Goal: Find specific page/section: Find specific page/section

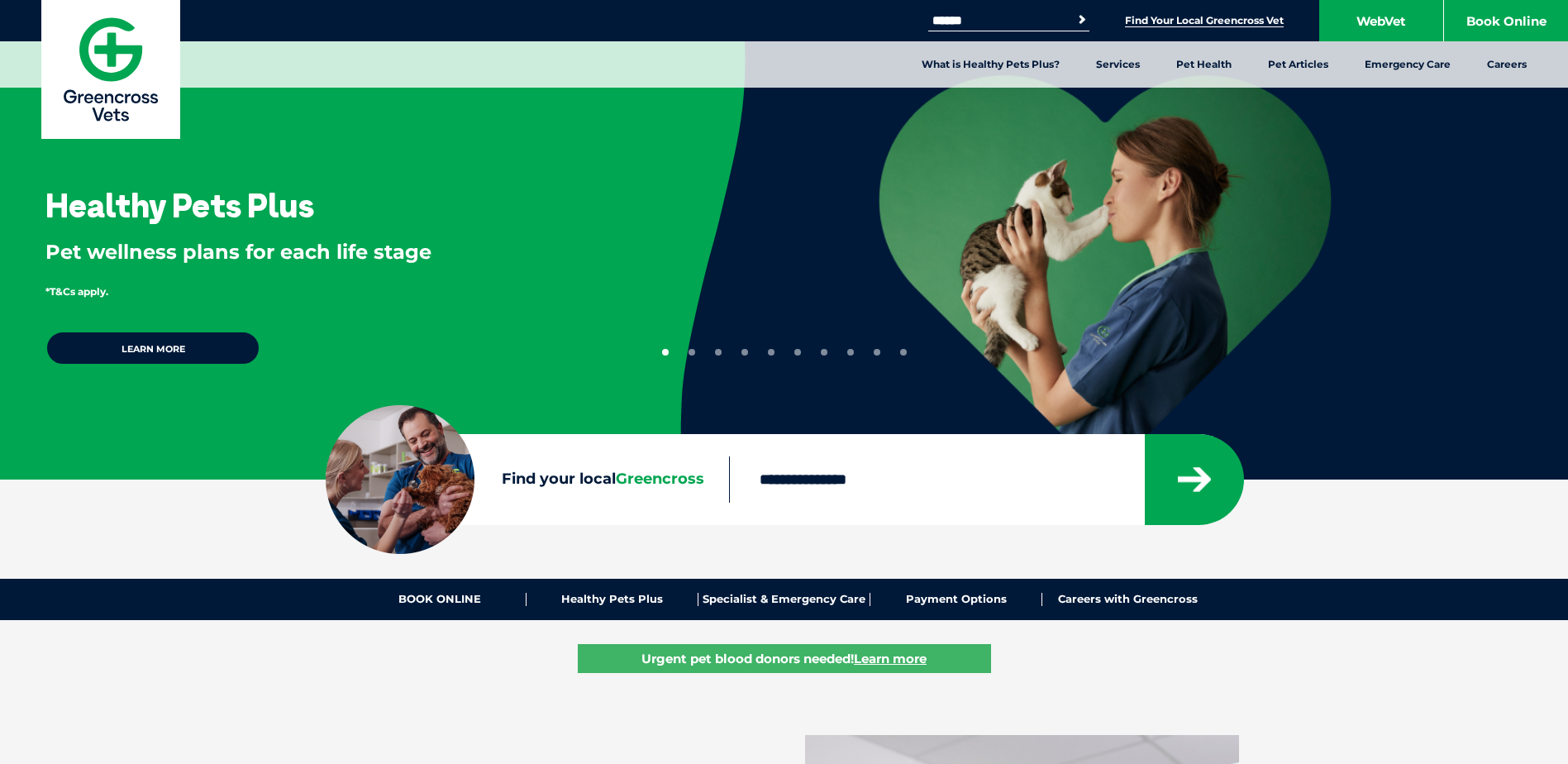
click at [1207, 26] on link "Find Your Local Greencross Vet" at bounding box center [1204, 21] width 159 height 13
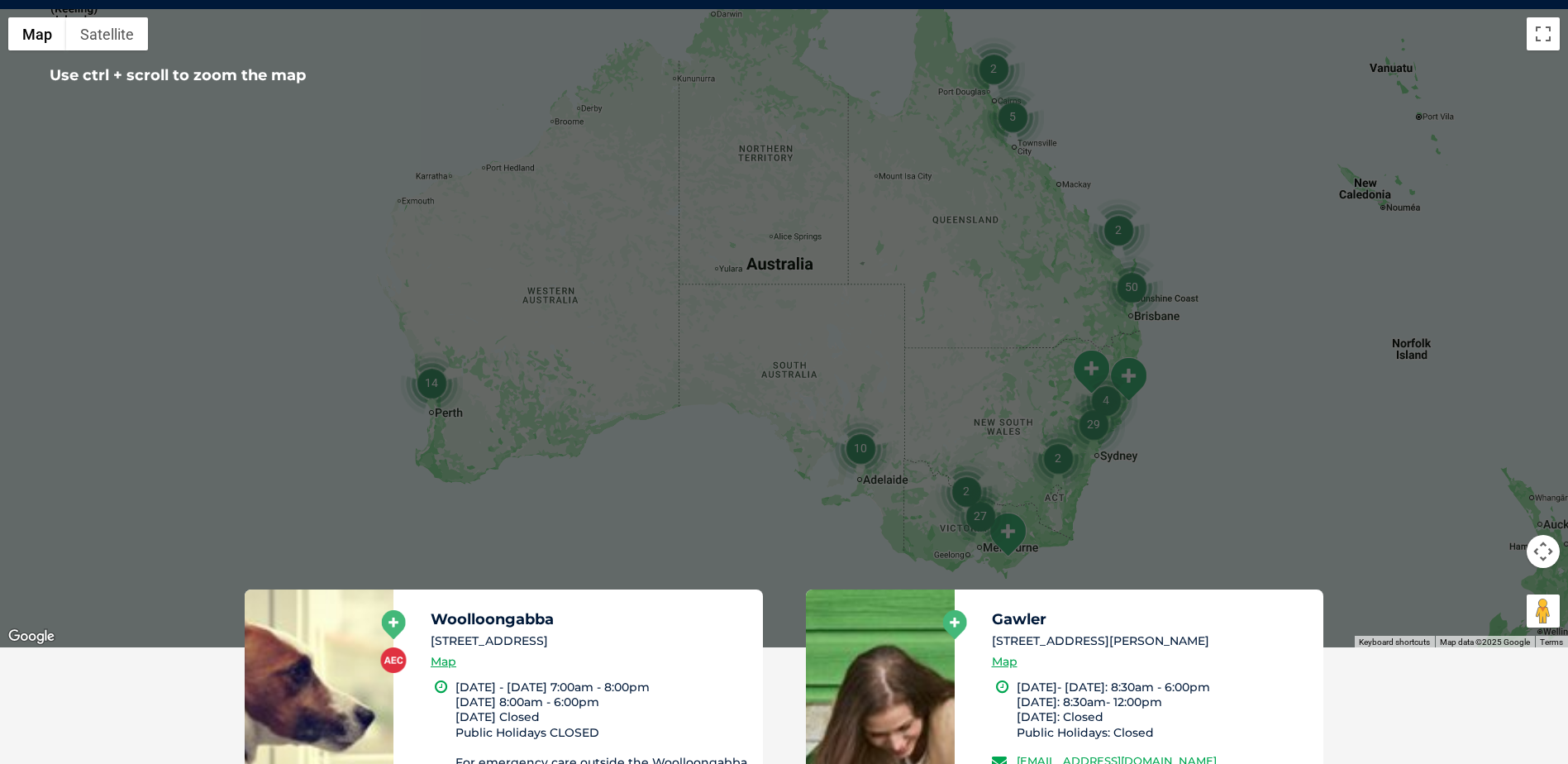
scroll to position [413, 0]
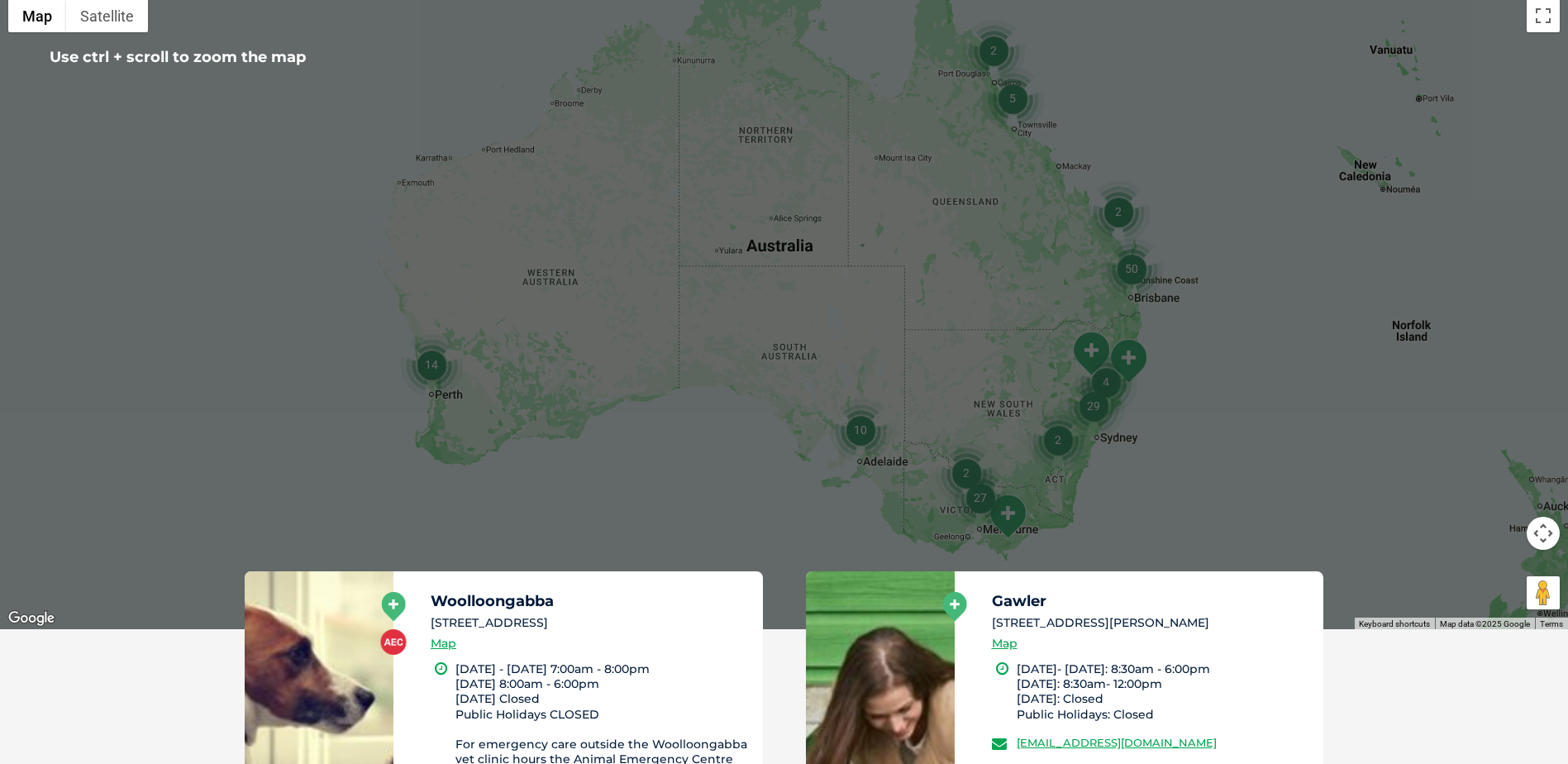
click at [1075, 392] on img "29" at bounding box center [1093, 406] width 63 height 63
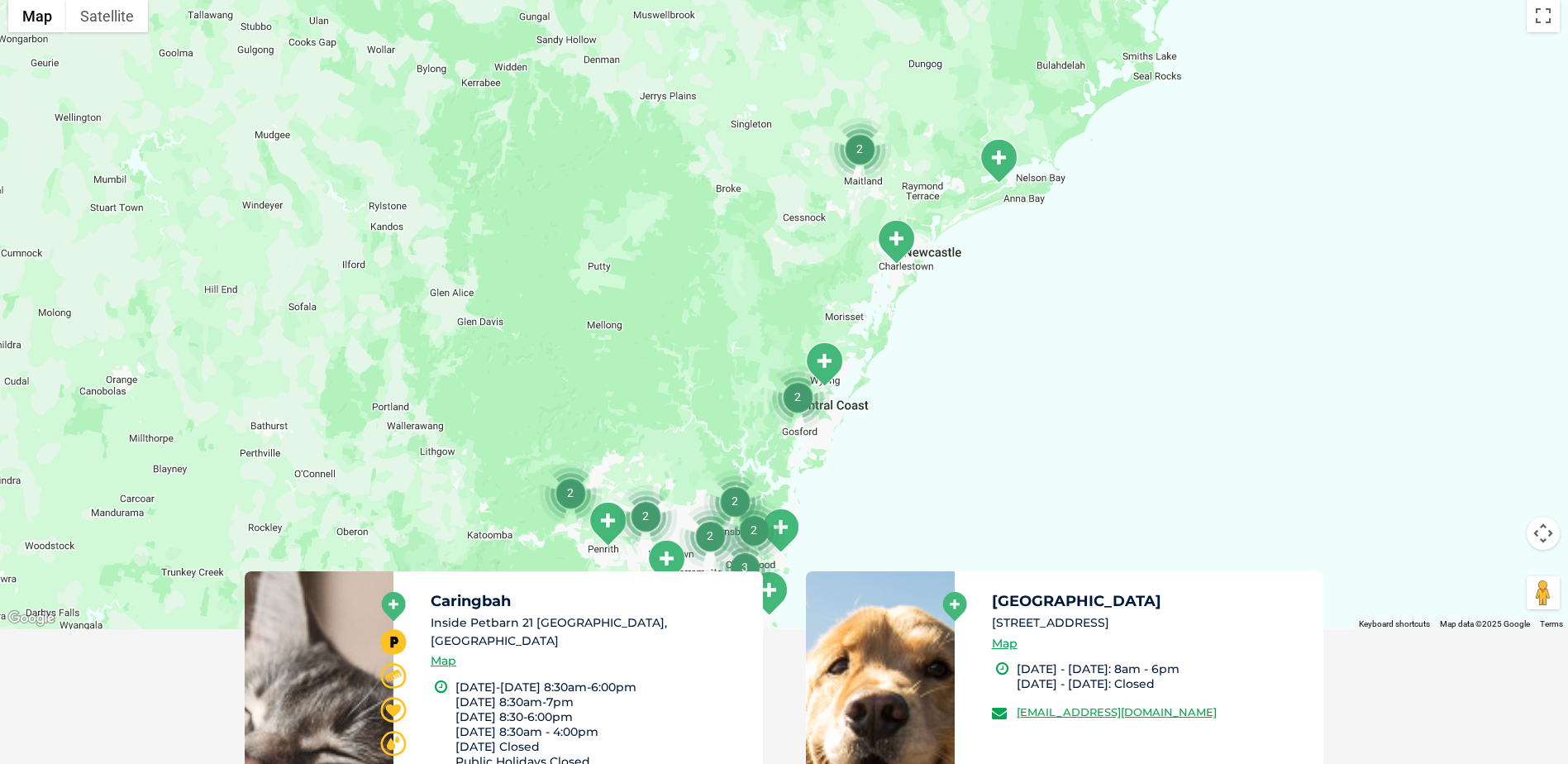
drag, startPoint x: 1000, startPoint y: 133, endPoint x: 906, endPoint y: 444, distance: 324.9
click at [906, 444] on div "To navigate, press the arrow keys." at bounding box center [784, 310] width 1568 height 638
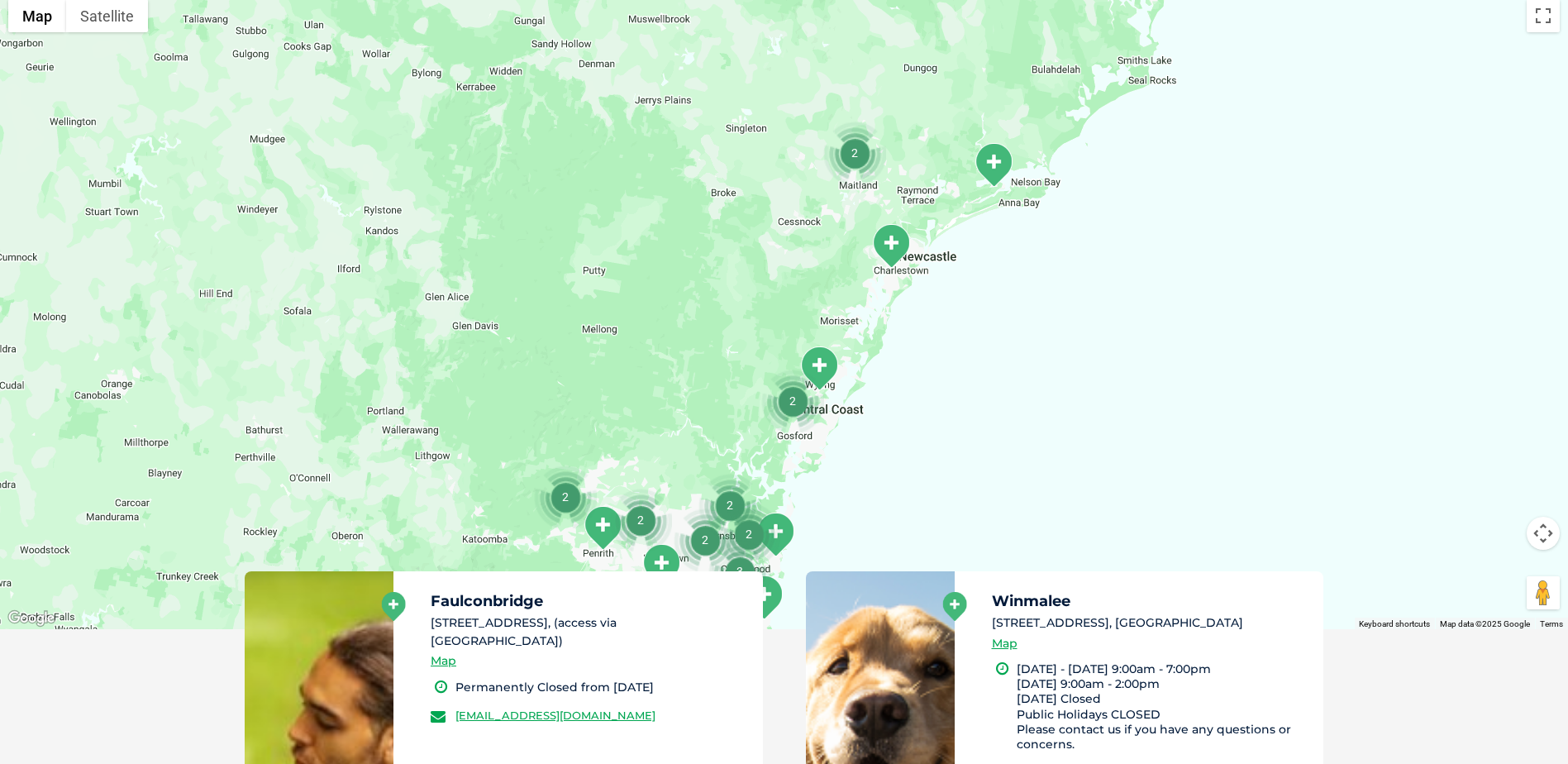
click at [934, 211] on div "To navigate, press the arrow keys." at bounding box center [784, 310] width 1568 height 638
click at [875, 171] on img "2" at bounding box center [855, 153] width 63 height 63
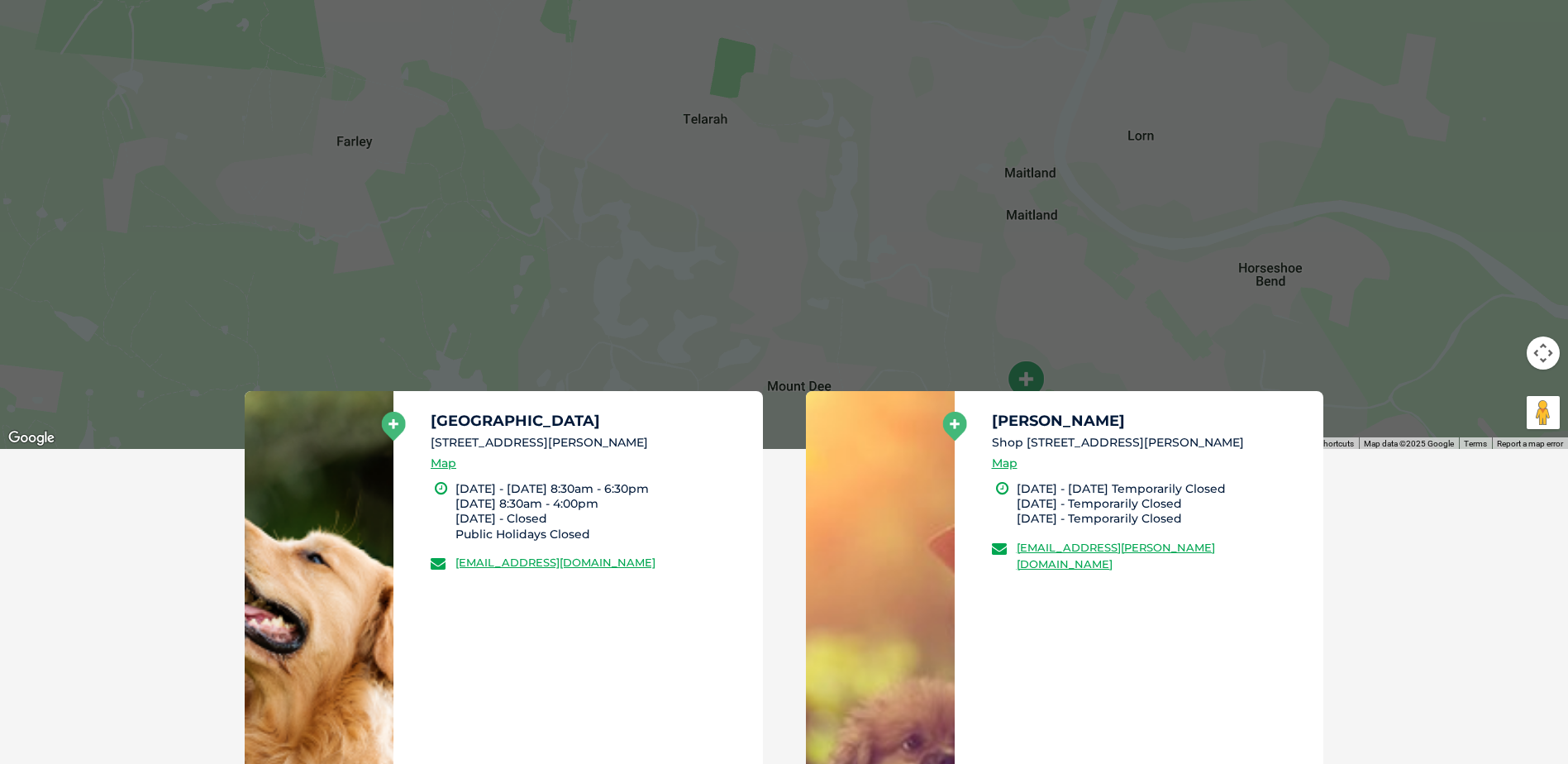
scroll to position [578, 0]
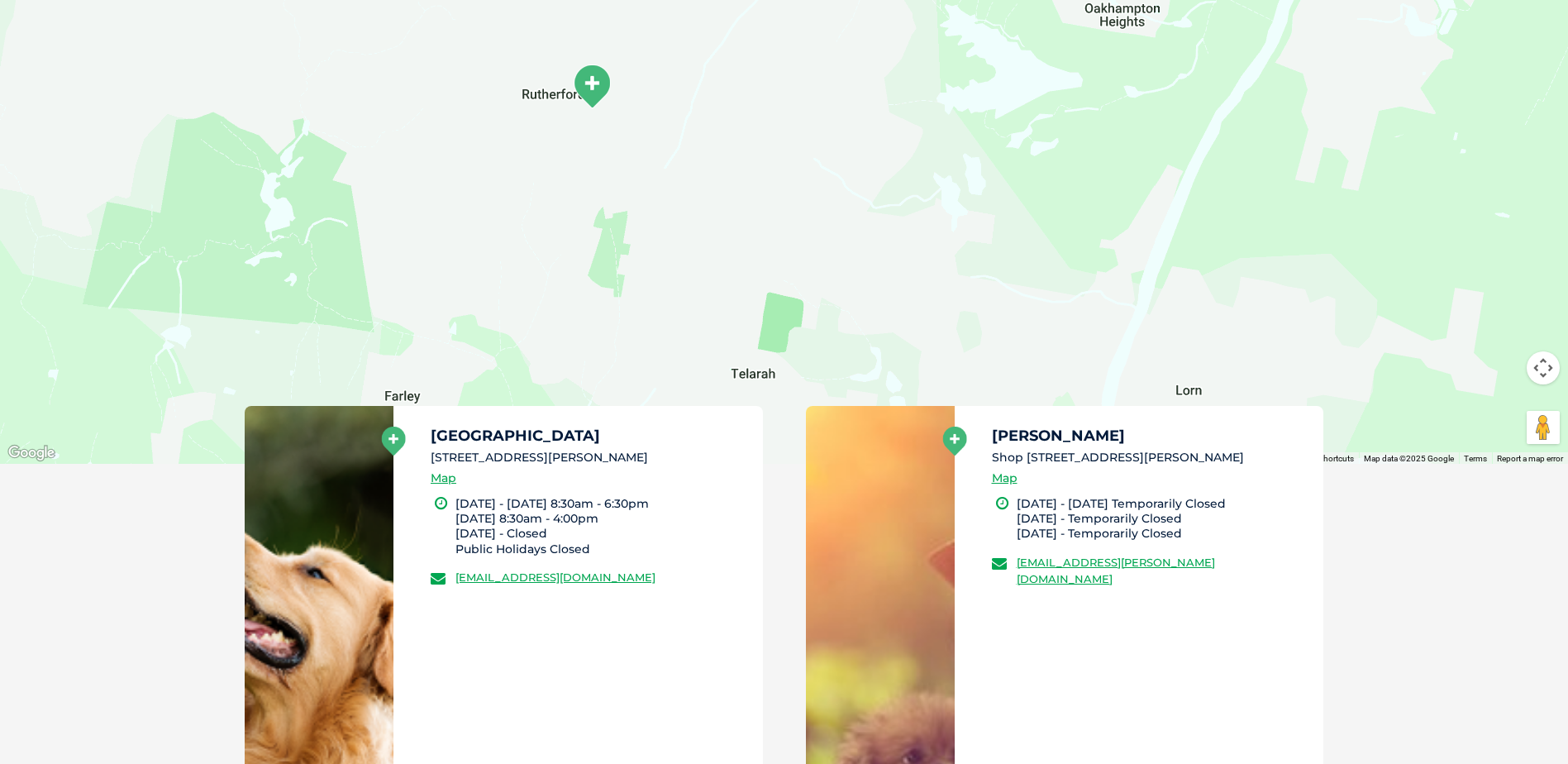
drag, startPoint x: 966, startPoint y: 239, endPoint x: 926, endPoint y: 403, distance: 168.8
click at [1012, 484] on div "← Move left → Move right ↑ Move up ↓ Move down + Zoom in - Zoom out Home Jump l…" at bounding box center [784, 430] width 1568 height 1209
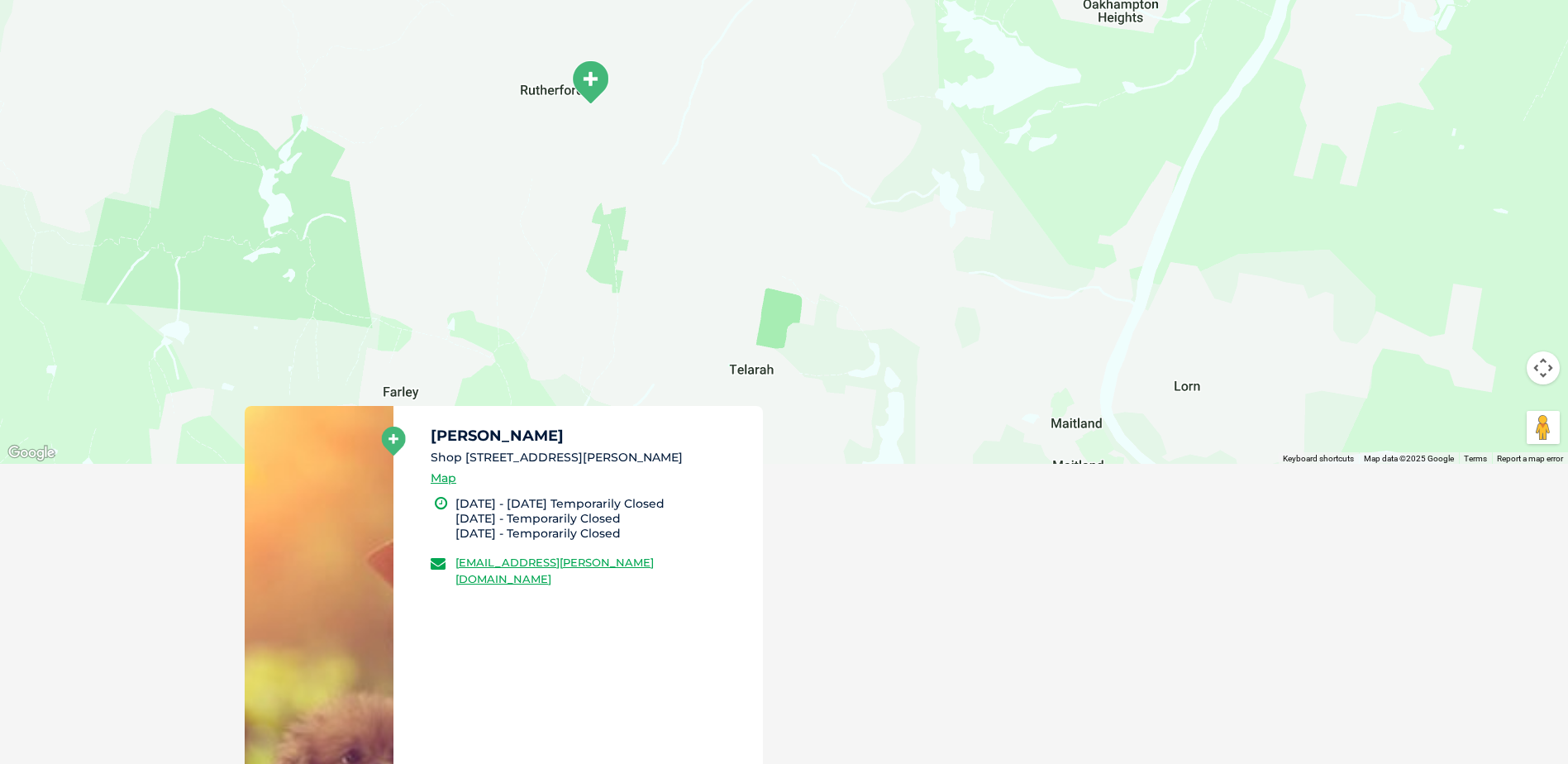
click at [598, 86] on img "Rutherford" at bounding box center [589, 82] width 41 height 45
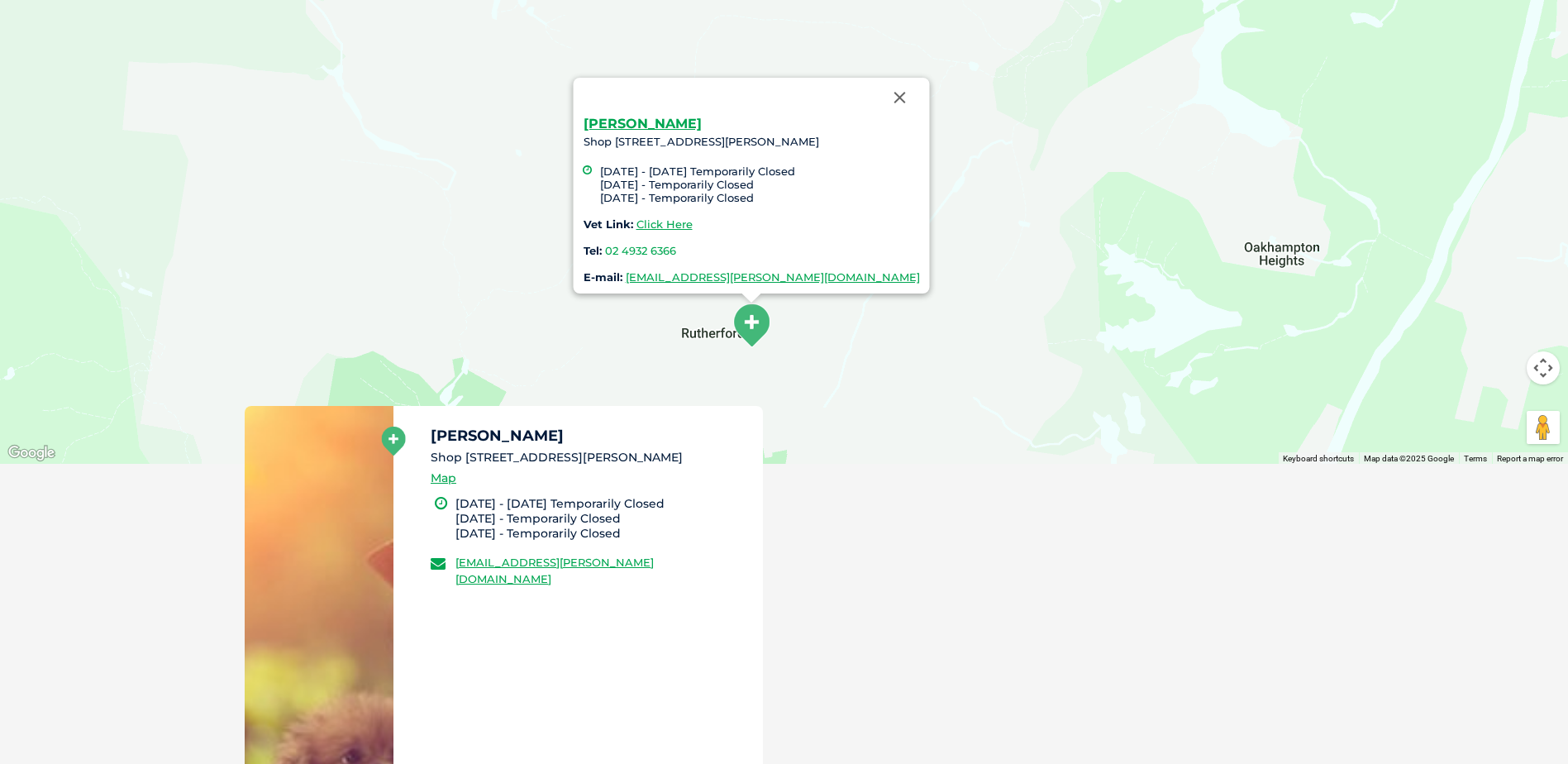
drag, startPoint x: 684, startPoint y: 162, endPoint x: 845, endPoint y: 366, distance: 259.9
click at [845, 366] on div "Rutherford Shop 2A West Mall, Rutherford NSW 2320 Monday - Friday Temporarily C…" at bounding box center [784, 144] width 1568 height 638
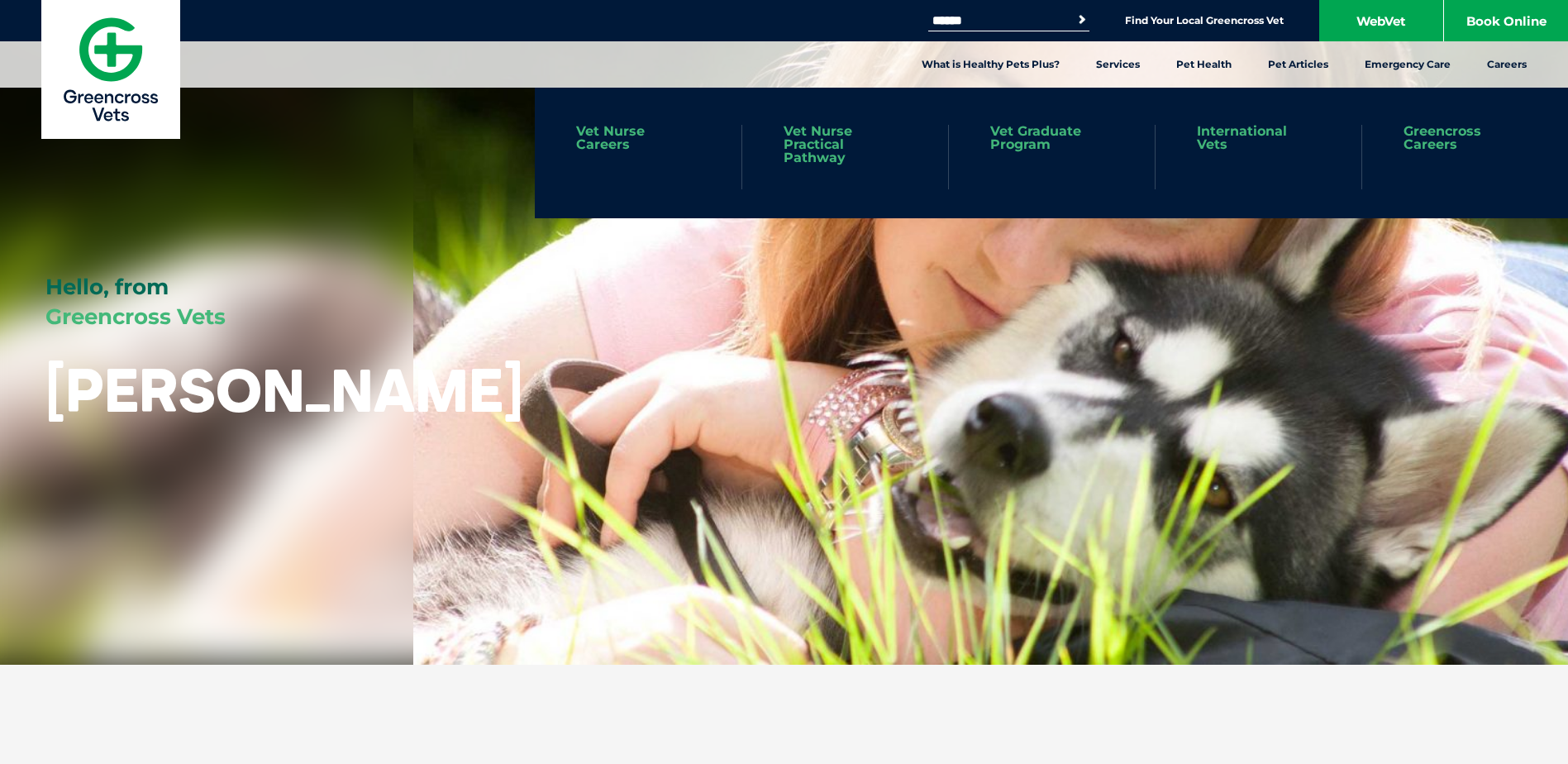
click at [628, 132] on link "Vet Nurse Careers" at bounding box center [638, 139] width 124 height 27
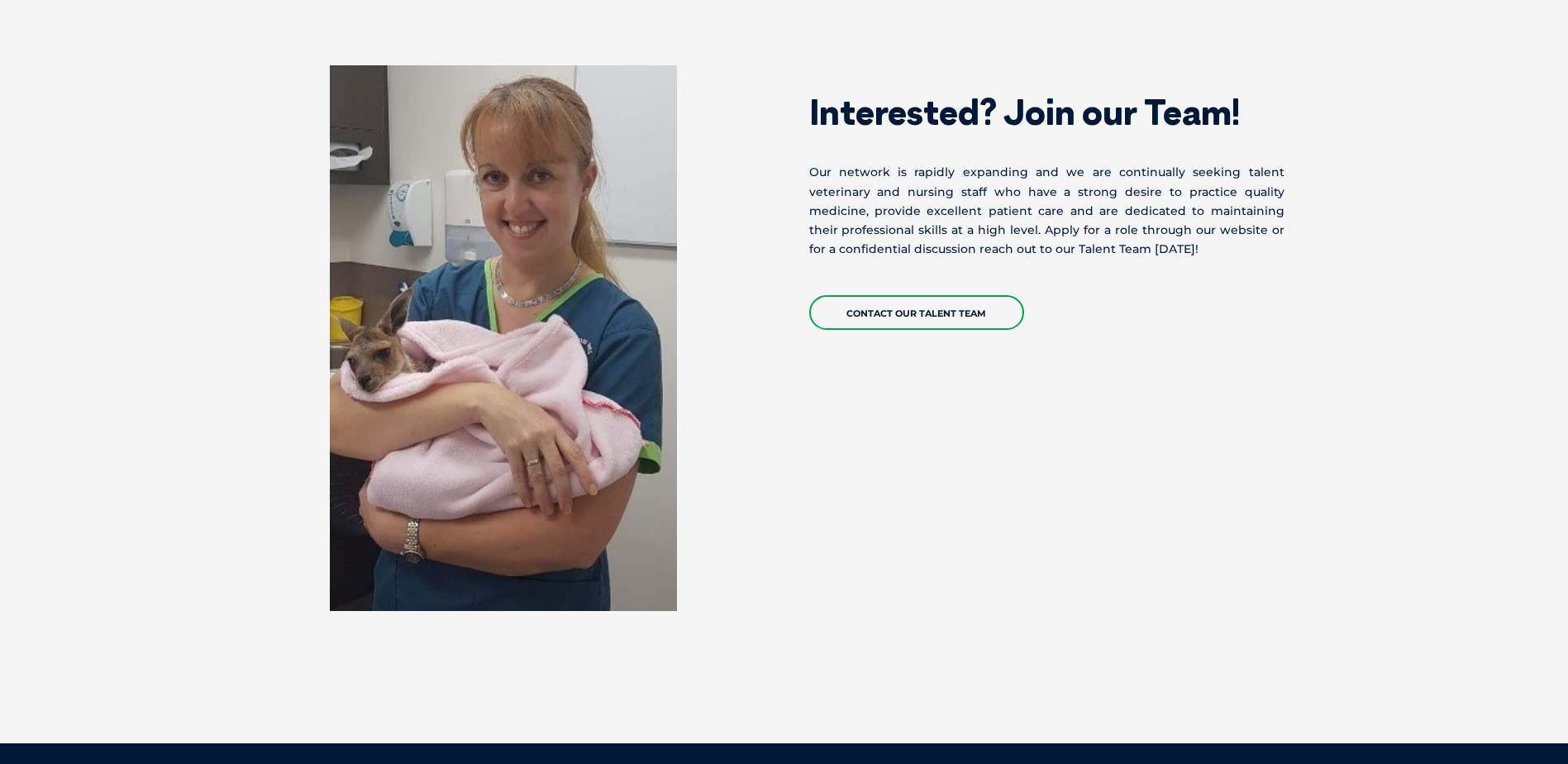
scroll to position [4546, 0]
